Goal: Information Seeking & Learning: Learn about a topic

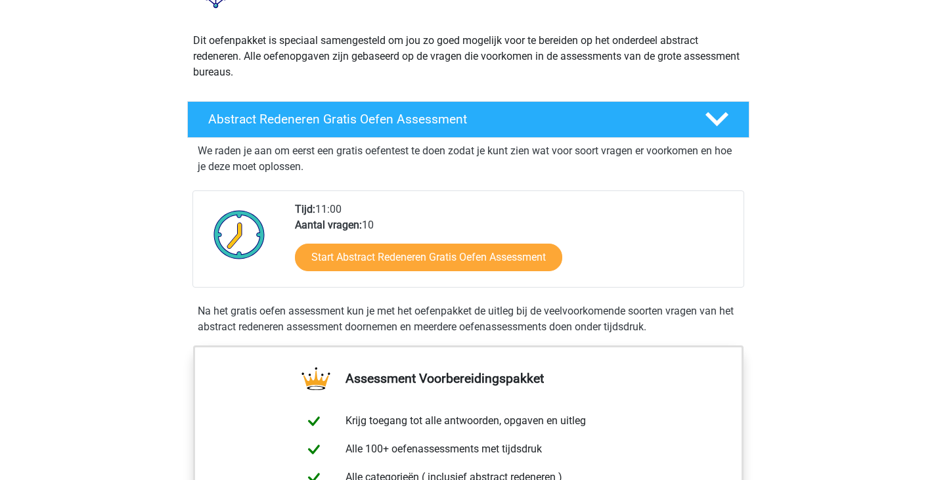
scroll to position [197, 0]
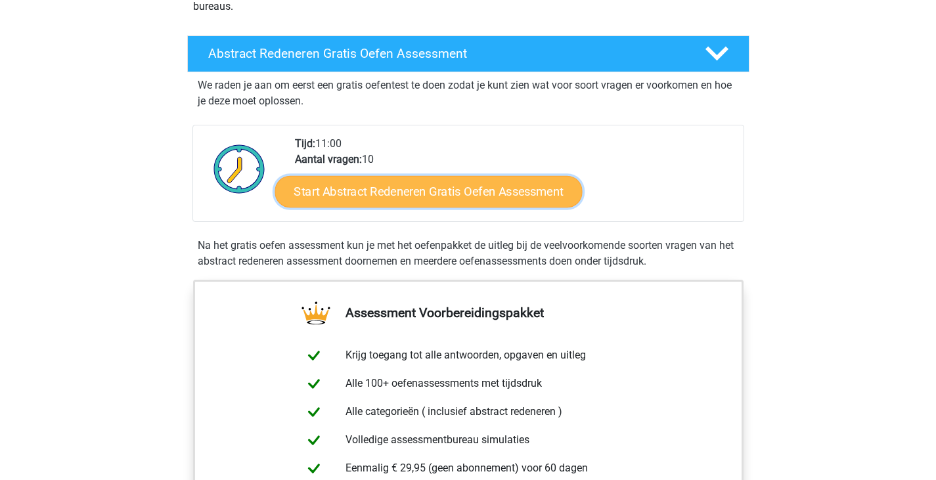
click at [376, 189] on link "Start Abstract Redeneren Gratis Oefen Assessment" at bounding box center [429, 191] width 308 height 32
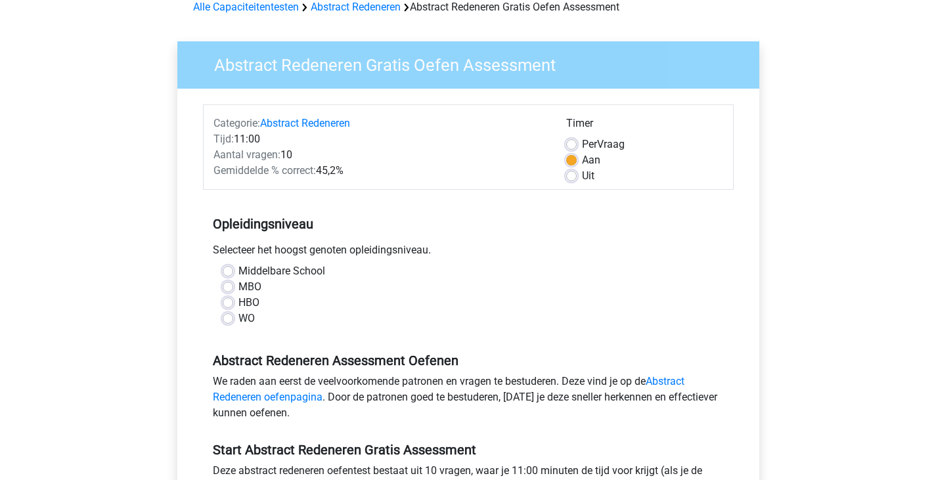
scroll to position [131, 0]
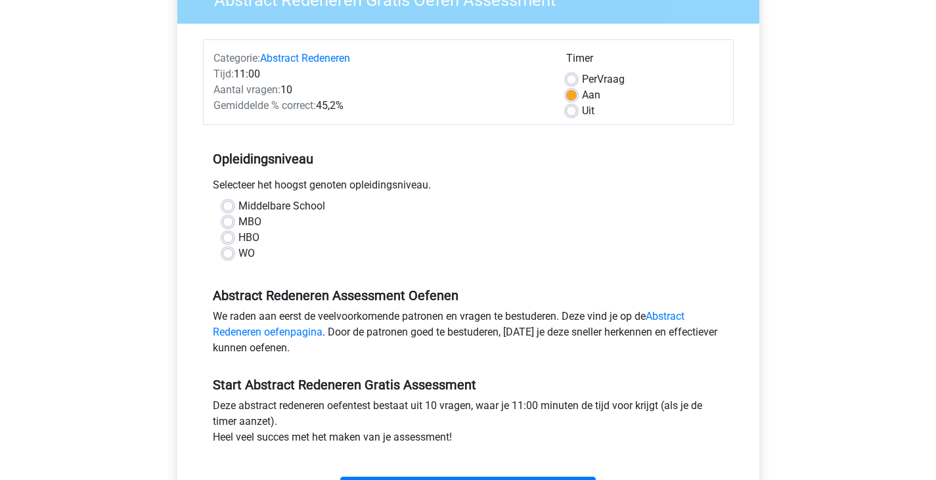
click at [236, 254] on div "WO" at bounding box center [468, 254] width 491 height 16
drag, startPoint x: 257, startPoint y: 254, endPoint x: 241, endPoint y: 204, distance: 52.4
click at [241, 204] on div "Middelbare School MBO HBO WO" at bounding box center [468, 229] width 511 height 63
copy div "Middelbare School MBO HBO WO"
click at [239, 252] on label "WO" at bounding box center [247, 254] width 16 height 16
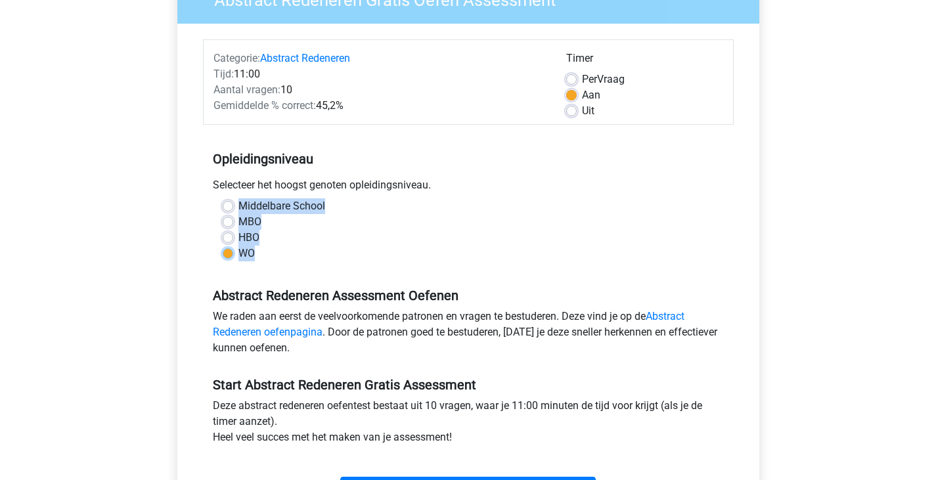
click at [228, 252] on input "WO" at bounding box center [228, 252] width 11 height 13
radio input "true"
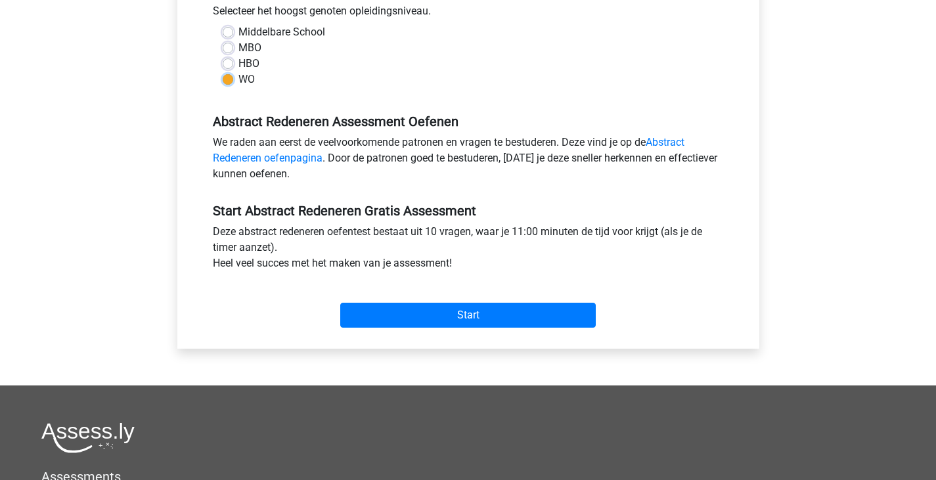
scroll to position [329, 0]
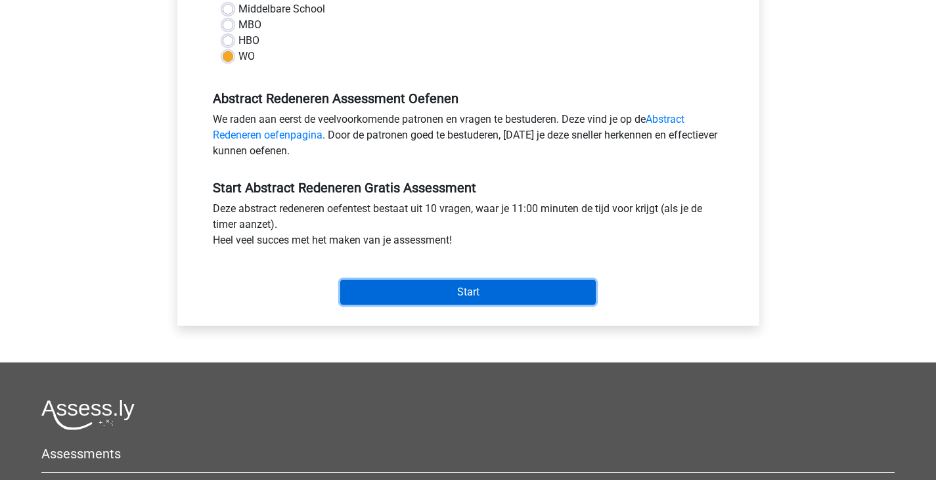
click at [447, 289] on input "Start" at bounding box center [468, 292] width 256 height 25
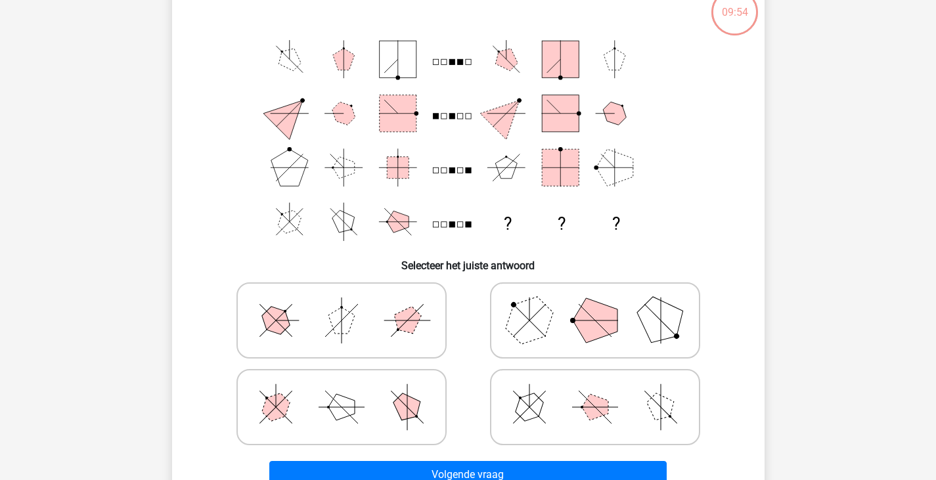
scroll to position [66, 0]
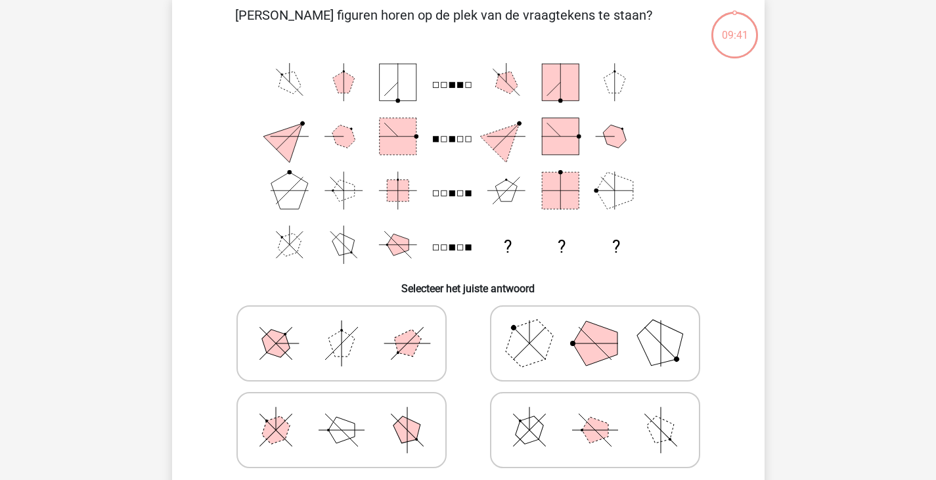
click at [730, 184] on icon "? ? ?" at bounding box center [469, 163] width 530 height 217
click at [567, 408] on icon at bounding box center [595, 431] width 197 height 66
click at [595, 408] on input "radio" at bounding box center [599, 409] width 9 height 9
radio input "true"
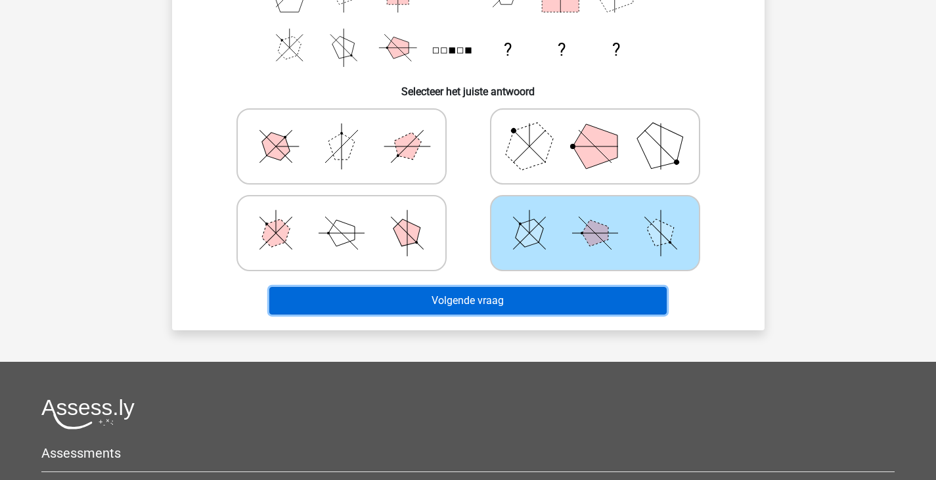
click at [527, 302] on button "Volgende vraag" at bounding box center [468, 301] width 398 height 28
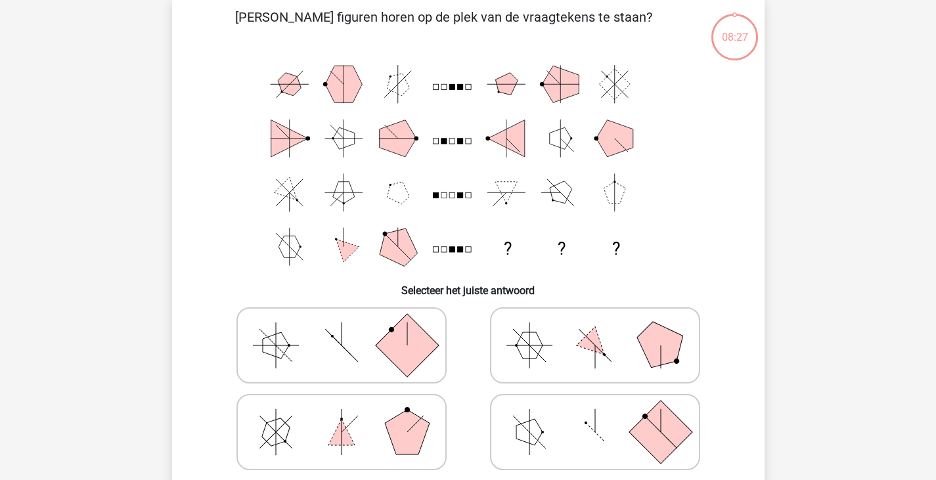
scroll to position [60, 0]
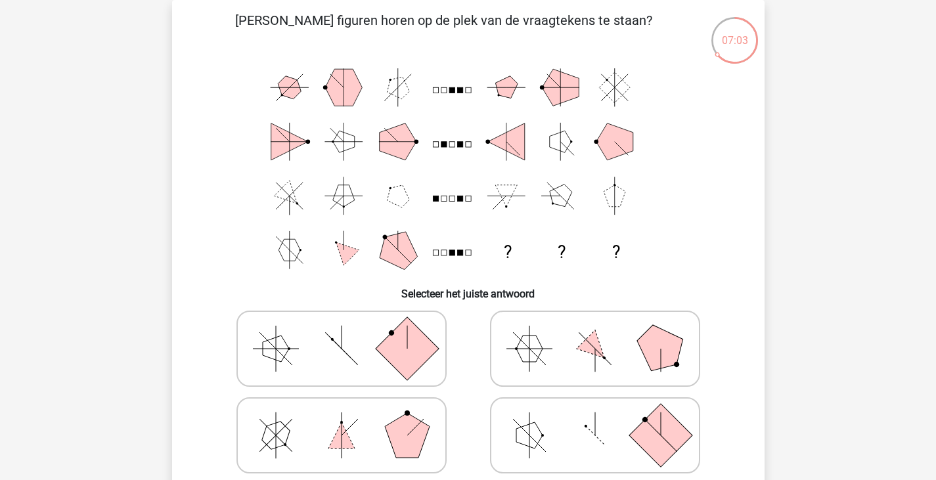
click at [610, 354] on icon at bounding box center [595, 349] width 197 height 66
click at [604, 332] on input "radio" at bounding box center [599, 328] width 9 height 9
radio input "true"
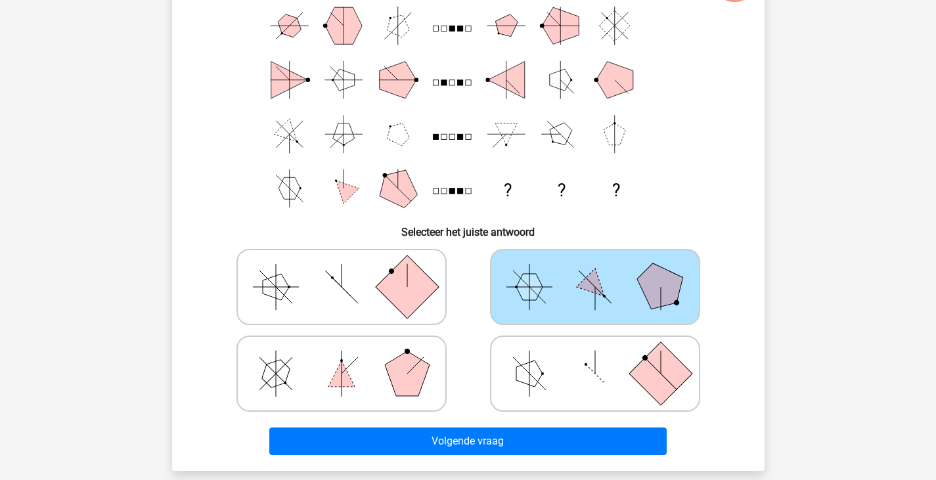
scroll to position [323, 0]
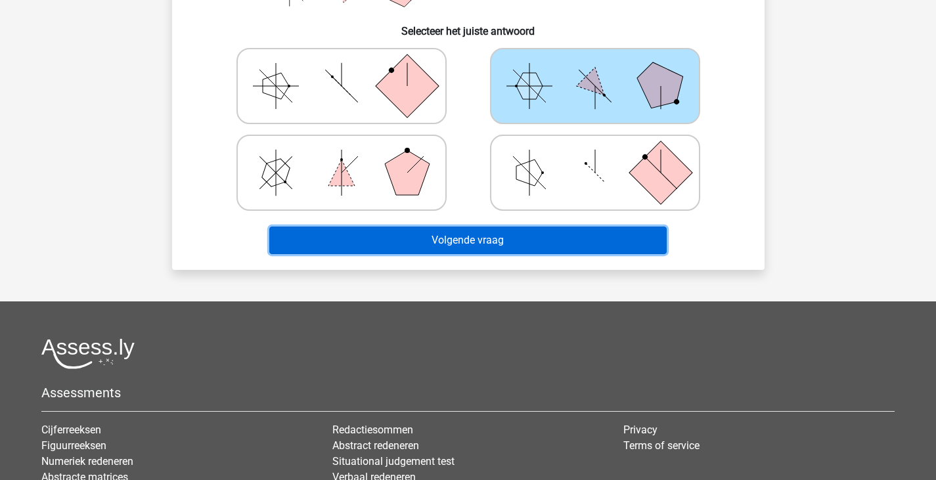
click at [557, 244] on button "Volgende vraag" at bounding box center [468, 241] width 398 height 28
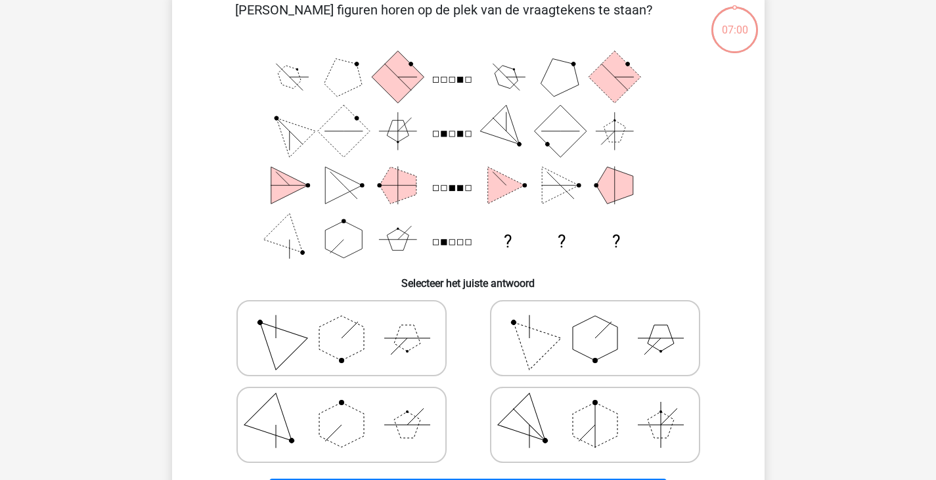
scroll to position [60, 0]
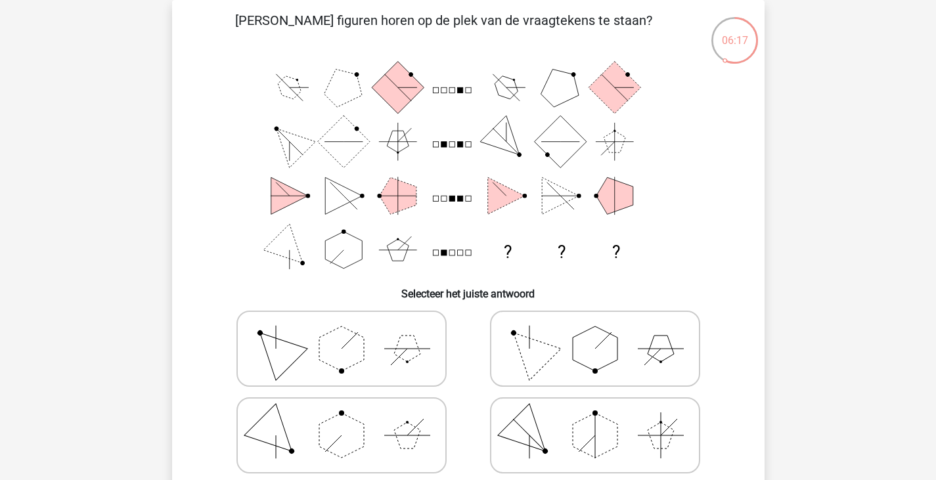
click at [538, 354] on polygon at bounding box center [528, 348] width 63 height 63
click at [595, 332] on input "radio" at bounding box center [599, 328] width 9 height 9
radio input "true"
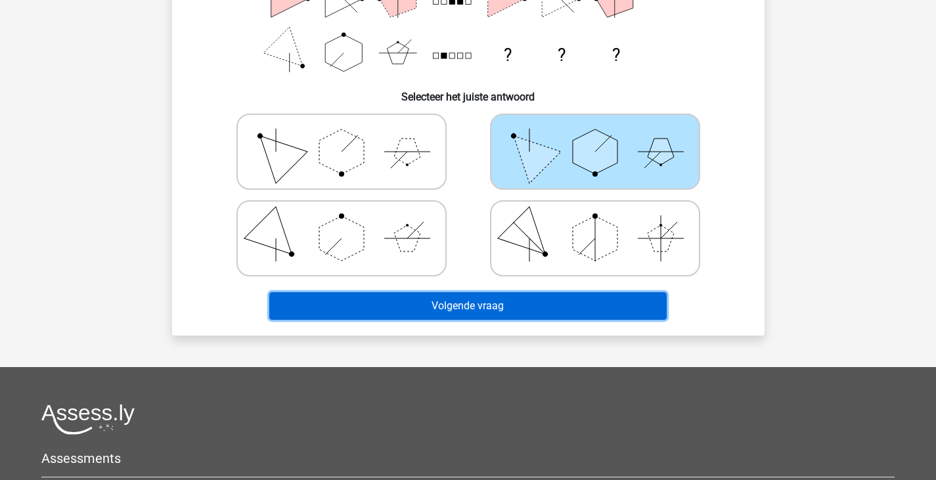
click at [526, 302] on button "Volgende vraag" at bounding box center [468, 306] width 398 height 28
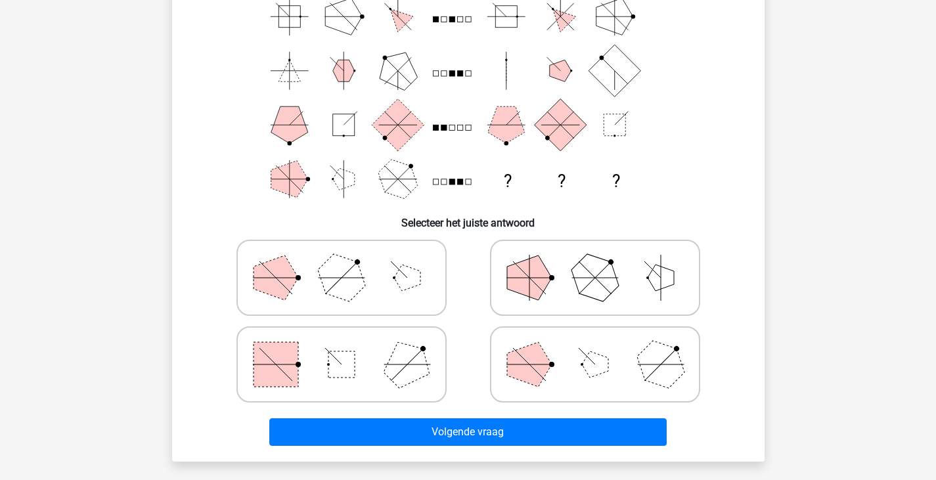
scroll to position [66, 0]
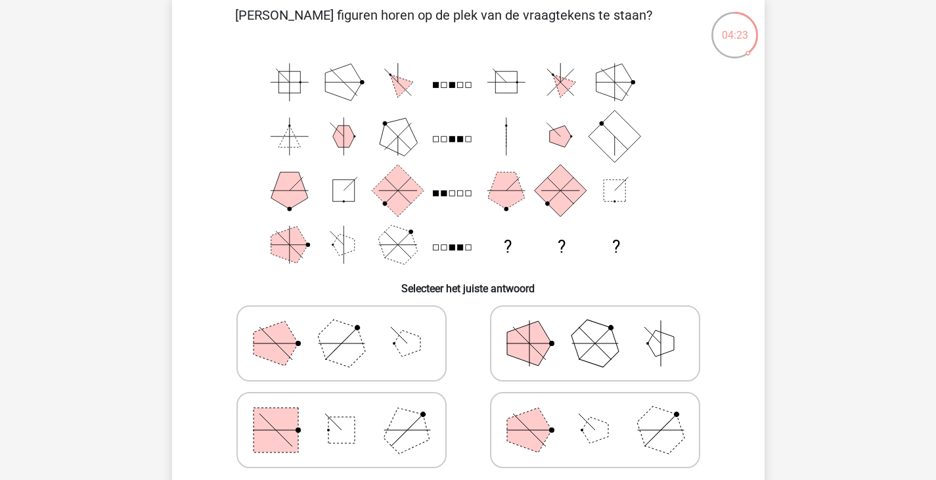
click at [358, 371] on icon at bounding box center [341, 344] width 197 height 66
click at [350, 327] on input "radio" at bounding box center [346, 323] width 9 height 9
radio input "true"
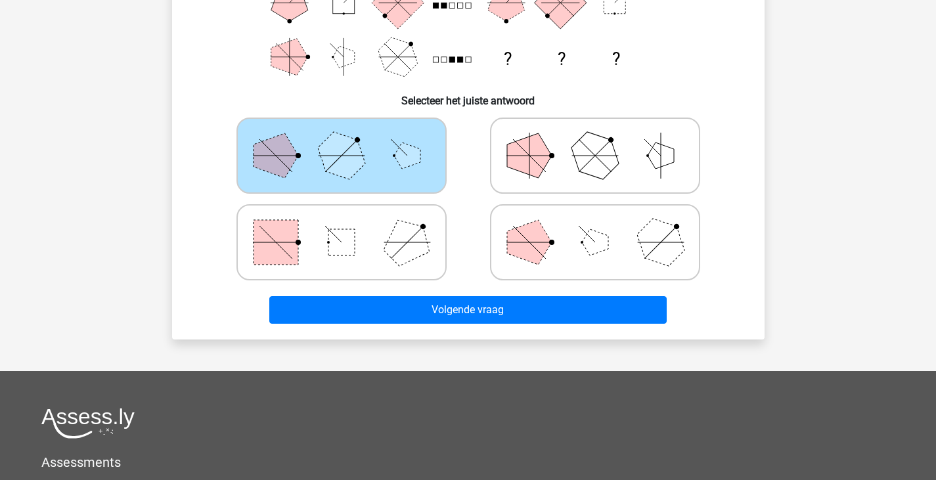
scroll to position [263, 0]
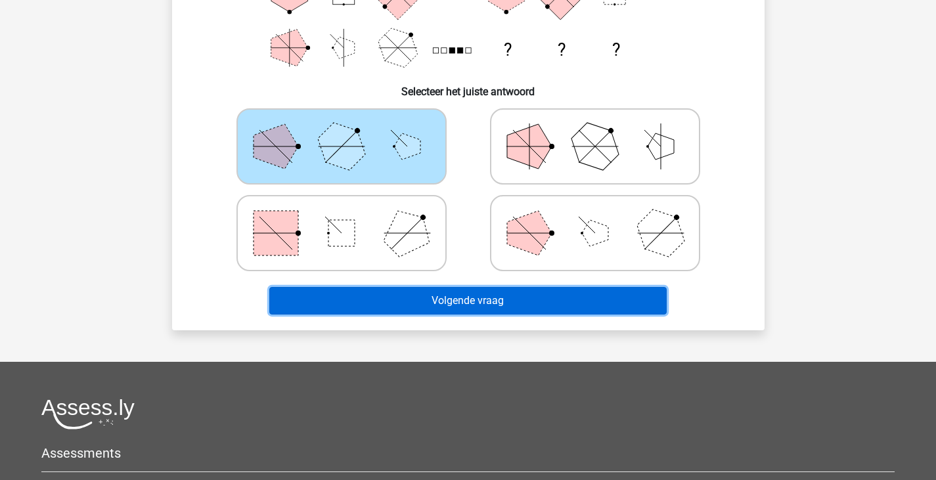
click at [585, 302] on button "Volgende vraag" at bounding box center [468, 301] width 398 height 28
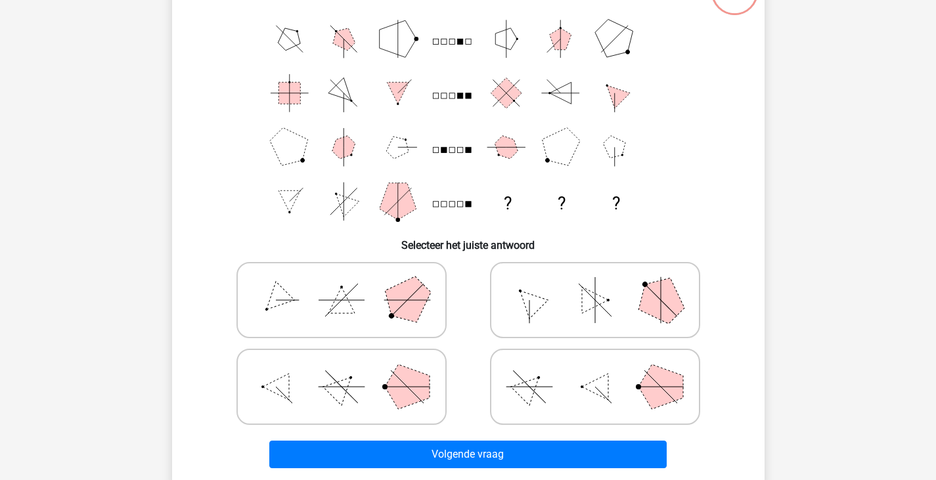
scroll to position [60, 0]
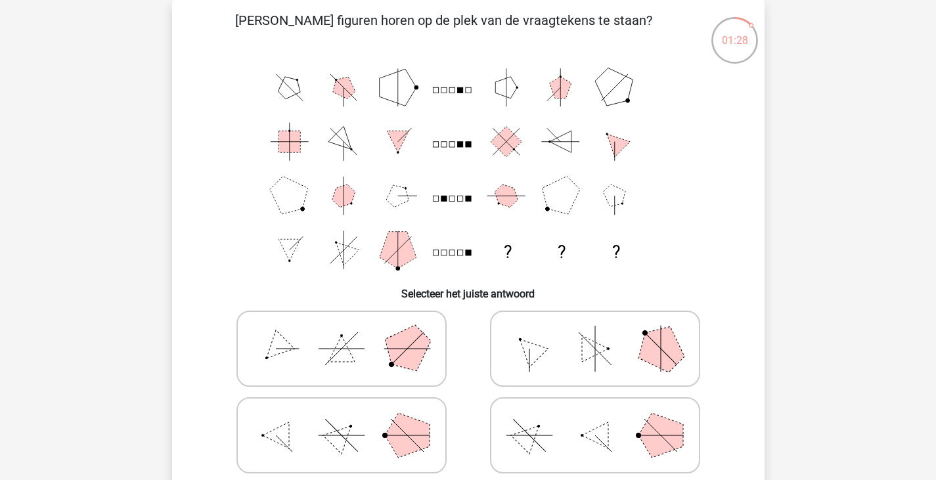
click at [641, 359] on polygon at bounding box center [660, 348] width 63 height 63
click at [604, 332] on input "radio" at bounding box center [599, 328] width 9 height 9
radio input "true"
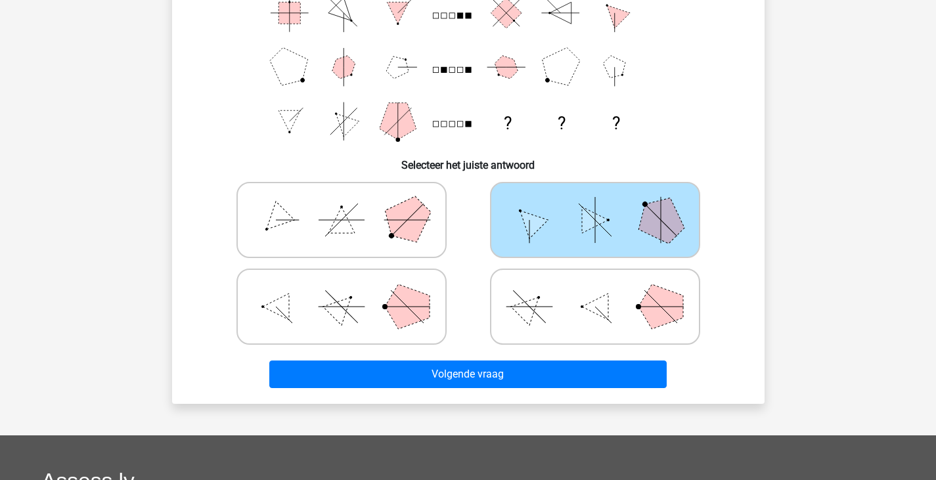
scroll to position [258, 0]
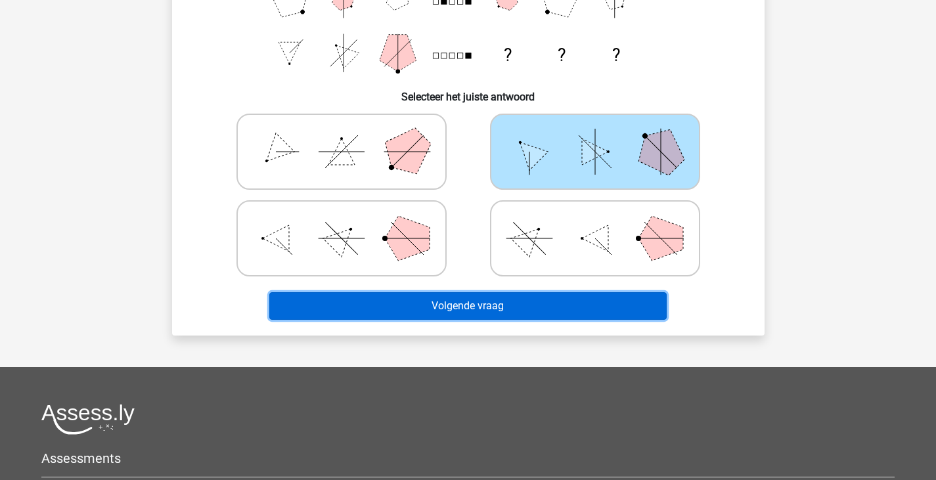
click at [606, 313] on button "Volgende vraag" at bounding box center [468, 306] width 398 height 28
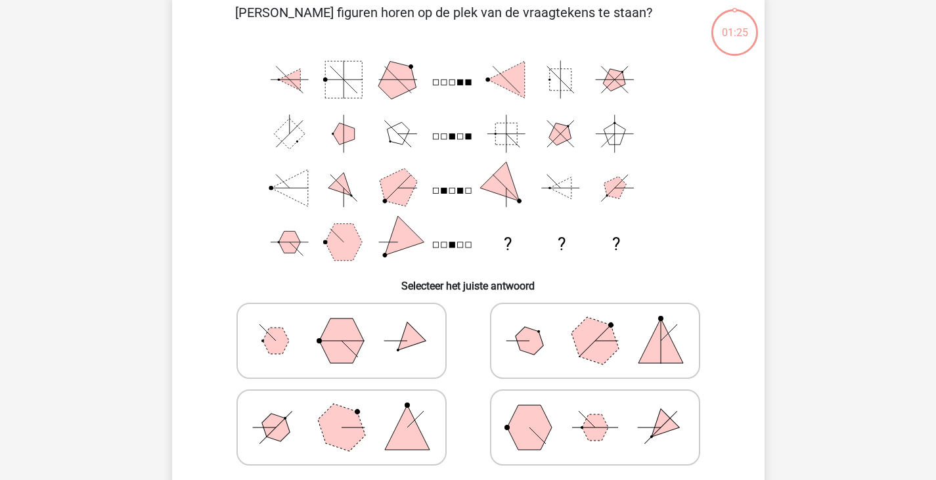
scroll to position [60, 0]
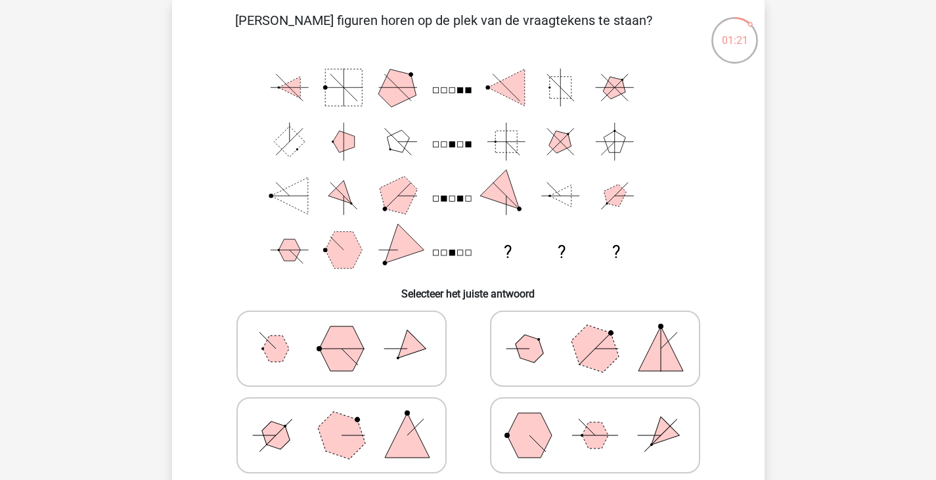
click at [757, 314] on div "Welke figuren horen op de plek van de vraagtekens te staan? ? ? ? Selecteer het…" at bounding box center [468, 267] width 582 height 512
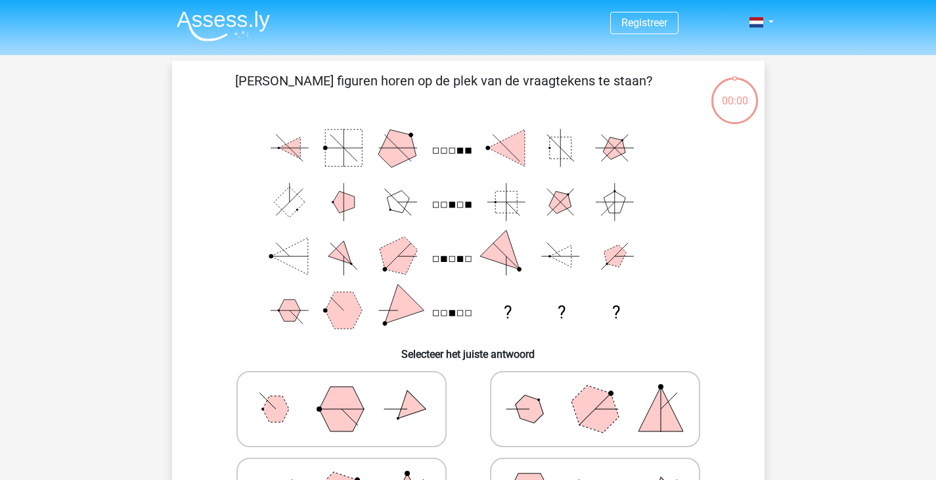
scroll to position [60, 0]
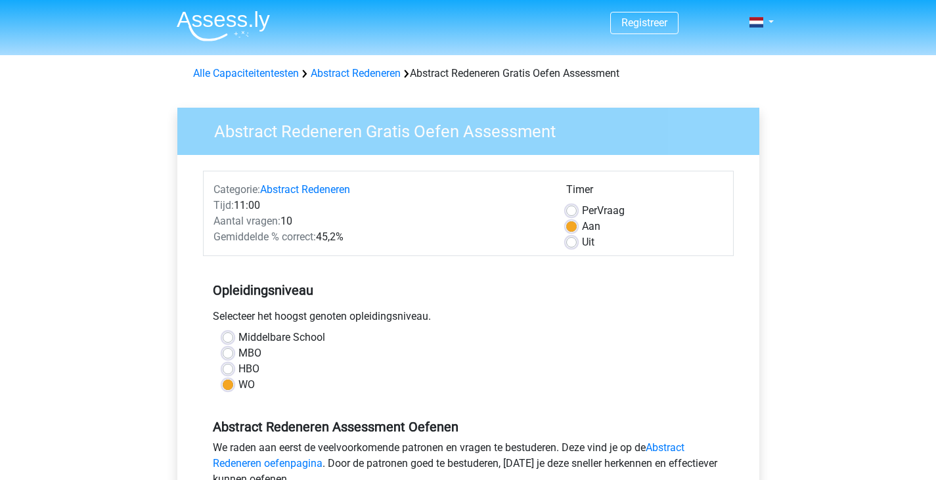
scroll to position [329, 0]
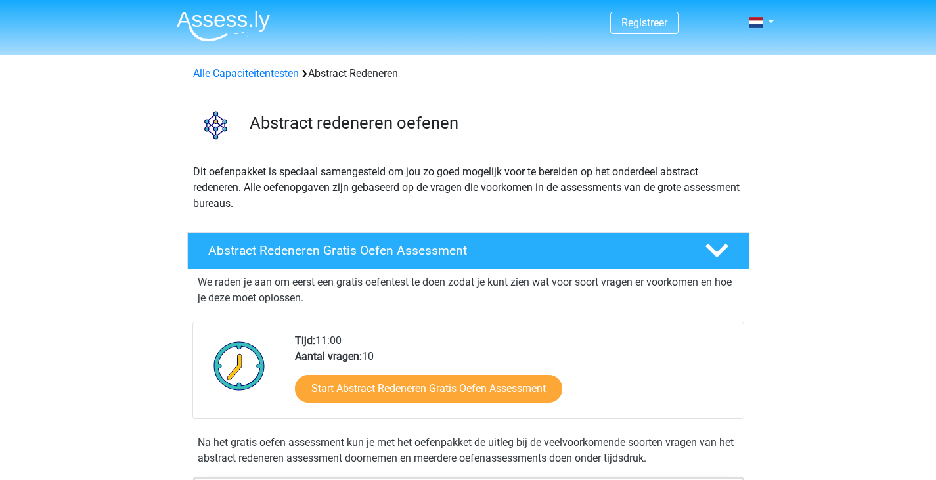
scroll to position [197, 0]
